Goal: Transaction & Acquisition: Purchase product/service

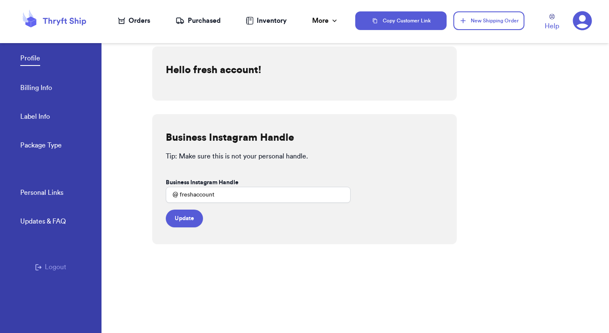
click at [575, 12] on icon at bounding box center [582, 20] width 19 height 19
click at [65, 261] on div "Personal Links Updates & FAQ Logout" at bounding box center [51, 261] width 102 height 146
click at [62, 265] on button "Logout" at bounding box center [50, 267] width 31 height 10
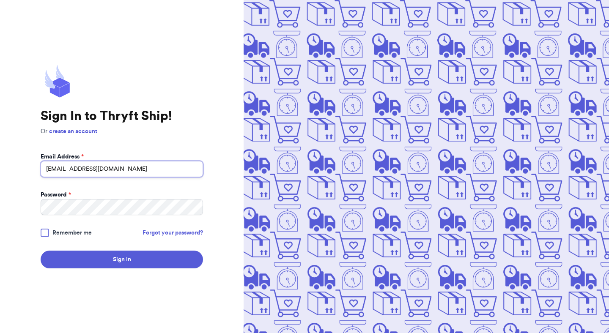
click at [169, 168] on input "[EMAIL_ADDRESS][DOMAIN_NAME]" at bounding box center [122, 169] width 163 height 16
type input "[EMAIL_ADDRESS][DOMAIN_NAME]"
click at [41, 251] on button "Sign In" at bounding box center [122, 260] width 163 height 18
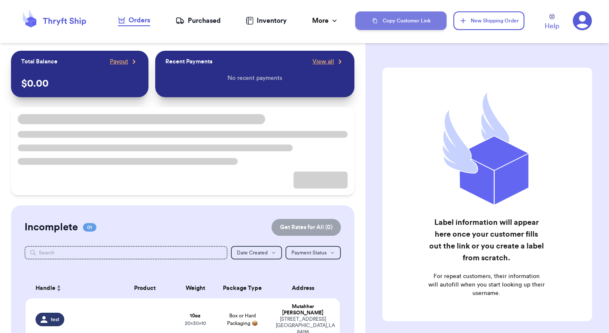
click at [437, 22] on button "Copy Customer Link" at bounding box center [400, 20] width 91 height 19
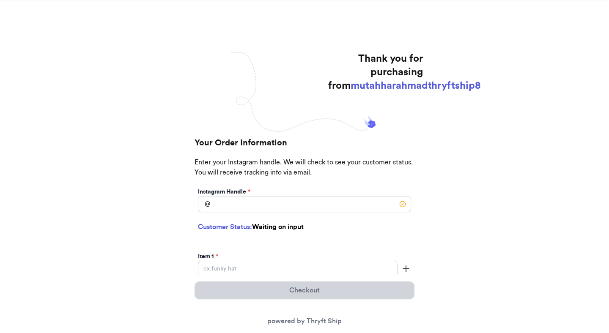
scroll to position [117, 0]
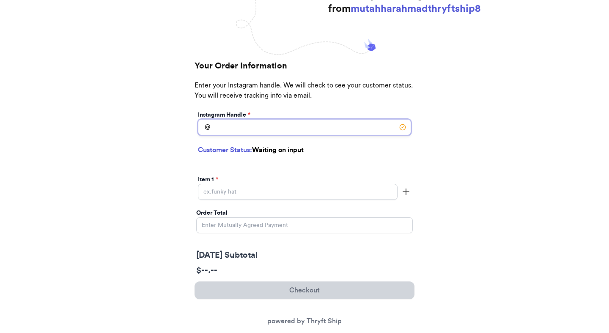
click at [294, 133] on input "Today's Subtotal" at bounding box center [304, 127] width 213 height 16
type input "testing"
click at [282, 194] on input "Today's Subtotal" at bounding box center [298, 192] width 200 height 16
type input "test"
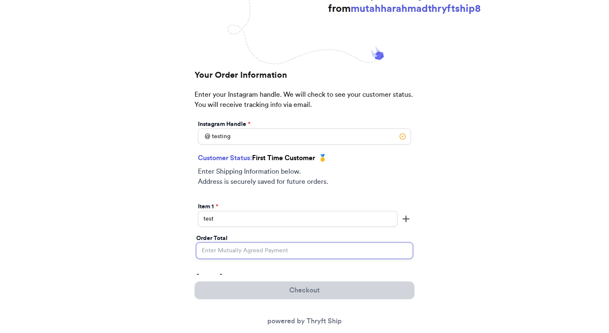
click at [286, 248] on input "Order Total" at bounding box center [304, 251] width 217 height 16
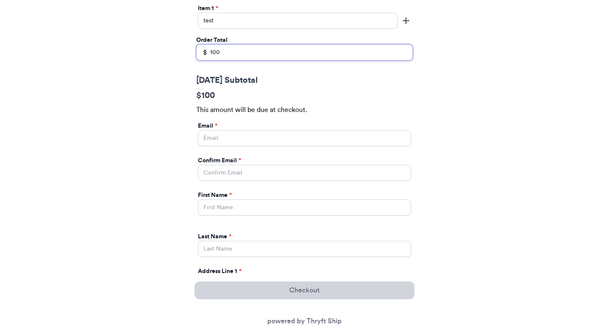
scroll to position [320, 0]
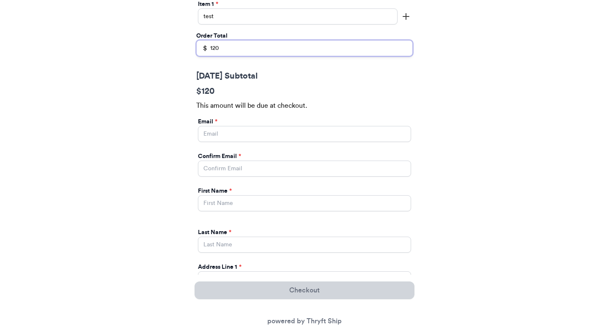
type input "120"
click at [315, 132] on input "Today's Subtotal" at bounding box center [304, 134] width 213 height 16
type input "mutahhar.ahmad+2@thryftship.com"
click at [304, 179] on div "First Name * Last Name *" at bounding box center [304, 217] width 217 height 76
click at [304, 159] on div "Confirm Email *" at bounding box center [304, 156] width 213 height 8
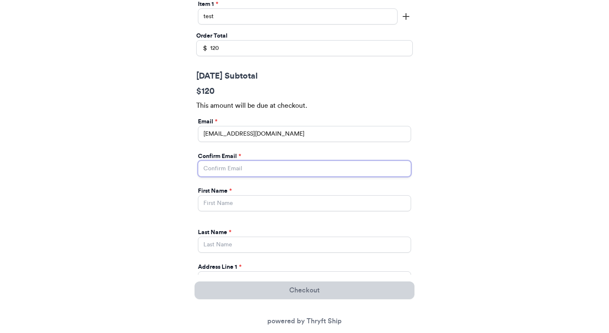
click at [304, 168] on input "Today's Subtotal" at bounding box center [304, 169] width 213 height 16
type input "mutahhar.ahmad+2@thryftship.com"
click at [304, 221] on div "First Name * Last Name *" at bounding box center [304, 217] width 217 height 76
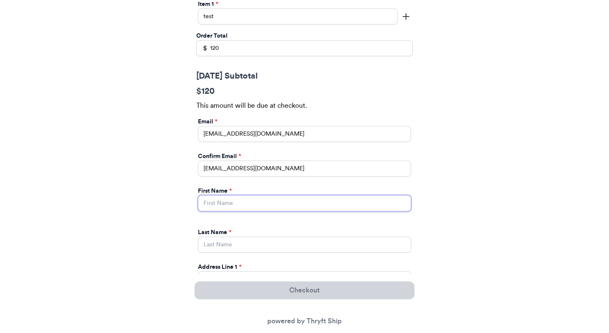
click at [302, 210] on input "Today's Subtotal" at bounding box center [304, 204] width 213 height 16
type input "Mutahhar"
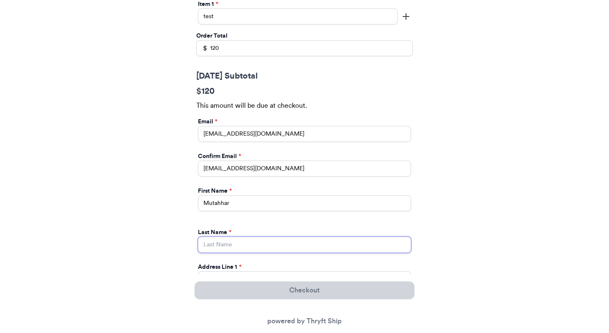
click at [294, 248] on input "Today's Subtotal" at bounding box center [304, 245] width 213 height 16
type input "[PERSON_NAME]"
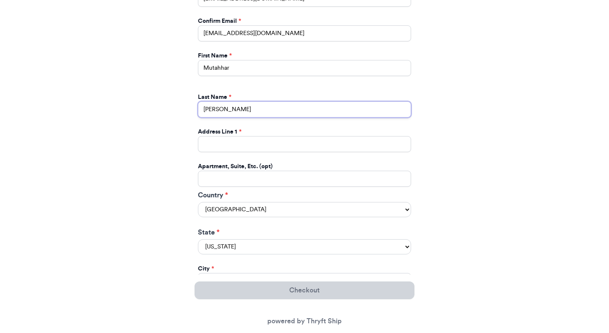
scroll to position [467, 0]
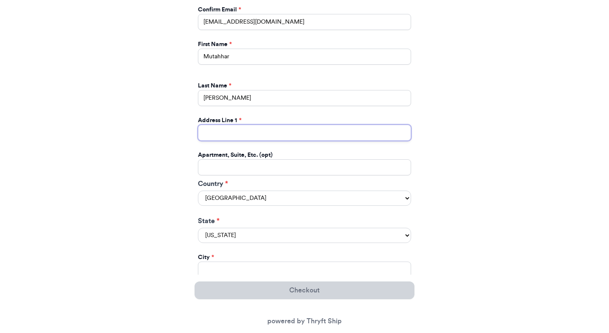
click at [258, 136] on input "Today's Subtotal" at bounding box center [304, 133] width 213 height 16
type input "[STREET_ADDRESS]"
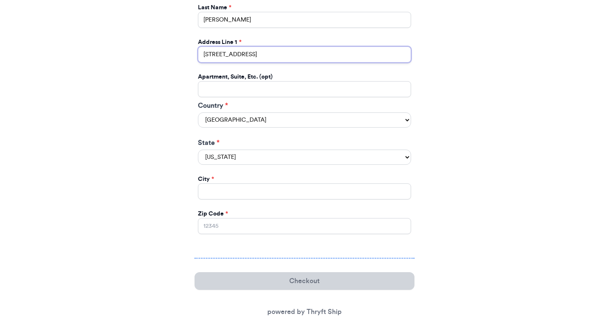
scroll to position [555, 0]
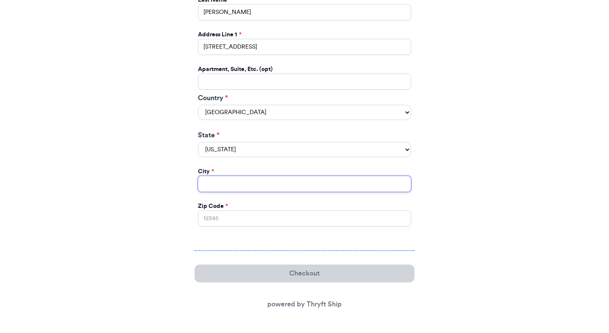
click at [248, 181] on input "Today's Subtotal" at bounding box center [304, 184] width 213 height 16
type input "[GEOGRAPHIC_DATA]"
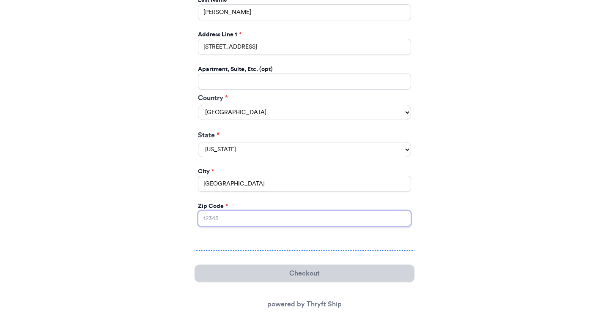
click at [256, 221] on input "Zip Code *" at bounding box center [304, 219] width 213 height 16
type input "84116"
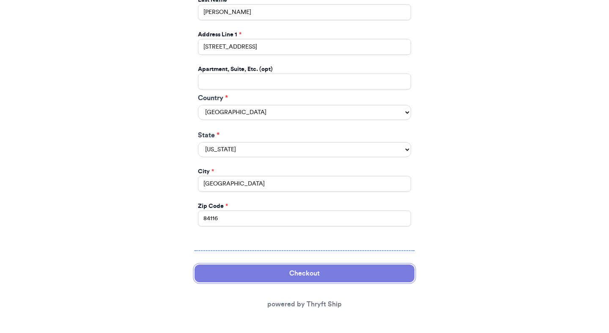
click at [296, 275] on button "Checkout" at bounding box center [305, 274] width 220 height 18
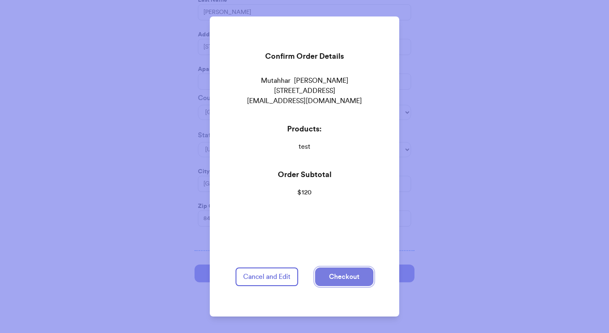
click at [344, 284] on button "Checkout" at bounding box center [344, 277] width 58 height 19
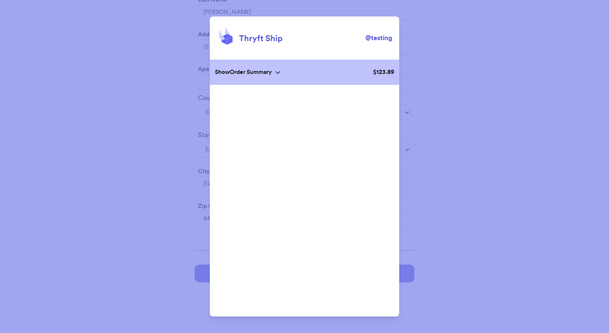
click at [277, 72] on div "Show Order Summary" at bounding box center [248, 72] width 66 height 8
